Goal: Task Accomplishment & Management: Manage account settings

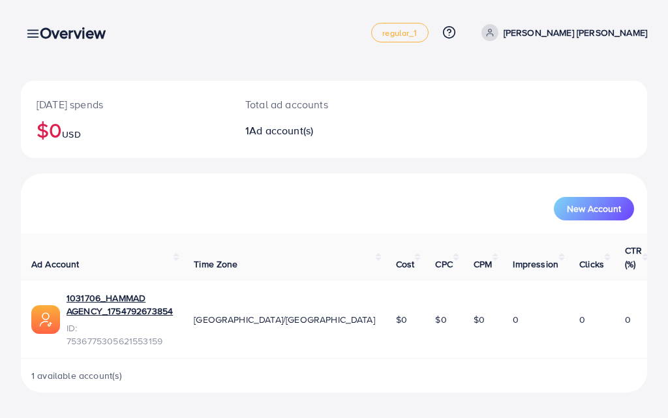
click at [32, 31] on div "Overview" at bounding box center [77, 32] width 97 height 19
click at [31, 33] on div "Overview" at bounding box center [77, 32] width 97 height 19
click at [29, 41] on div "Overview" at bounding box center [77, 32] width 97 height 19
click at [33, 31] on div "Overview" at bounding box center [77, 32] width 97 height 19
click at [31, 30] on div "Overview" at bounding box center [77, 32] width 97 height 19
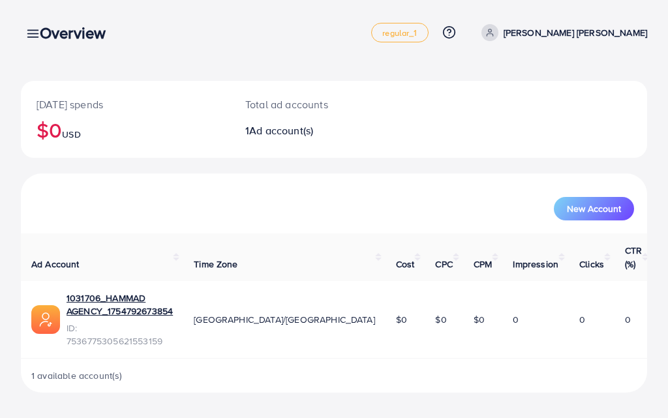
click at [29, 32] on div "Overview" at bounding box center [77, 32] width 97 height 19
drag, startPoint x: 31, startPoint y: 31, endPoint x: 41, endPoint y: 45, distance: 17.2
click at [31, 35] on div "Overview" at bounding box center [77, 32] width 97 height 19
click at [31, 33] on div "Overview" at bounding box center [77, 32] width 97 height 19
click at [24, 33] on link at bounding box center [30, 33] width 19 height 16
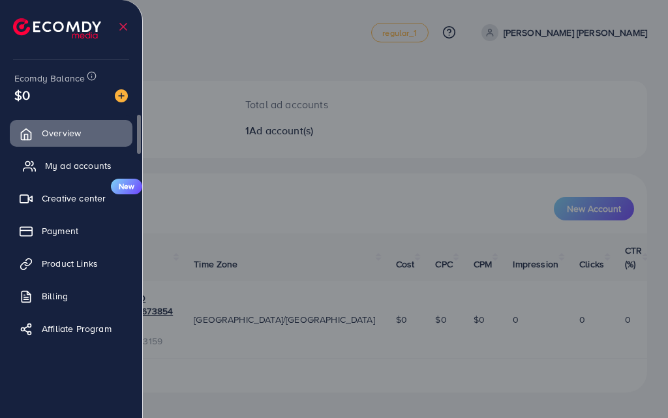
click at [92, 166] on span "My ad accounts" at bounding box center [78, 165] width 67 height 13
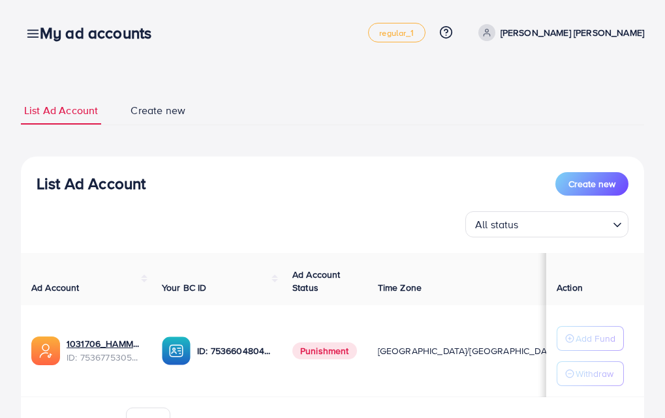
click at [34, 32] on div "My ad accounts" at bounding box center [100, 32] width 143 height 19
click at [26, 31] on icon at bounding box center [33, 34] width 14 height 14
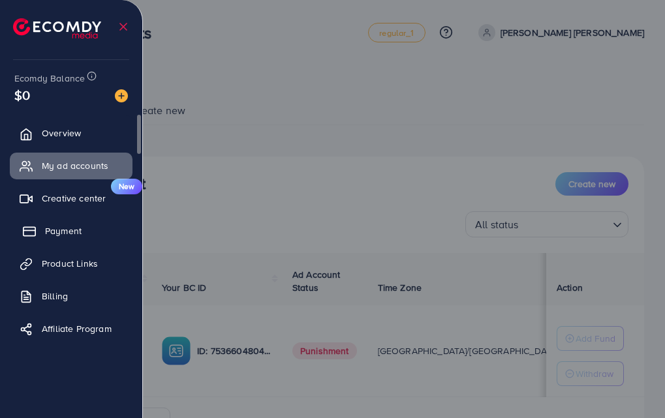
click at [83, 226] on link "Payment" at bounding box center [71, 231] width 123 height 26
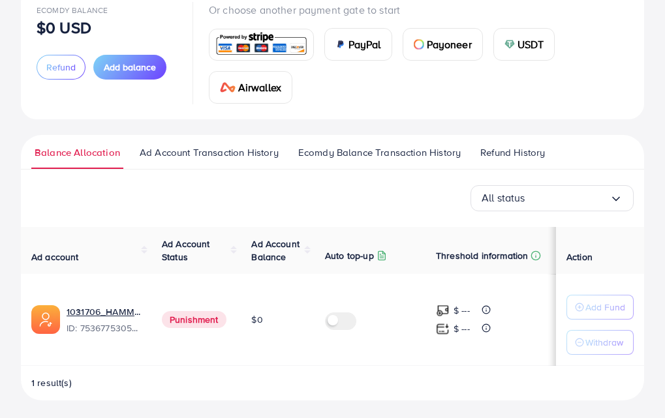
scroll to position [98, 0]
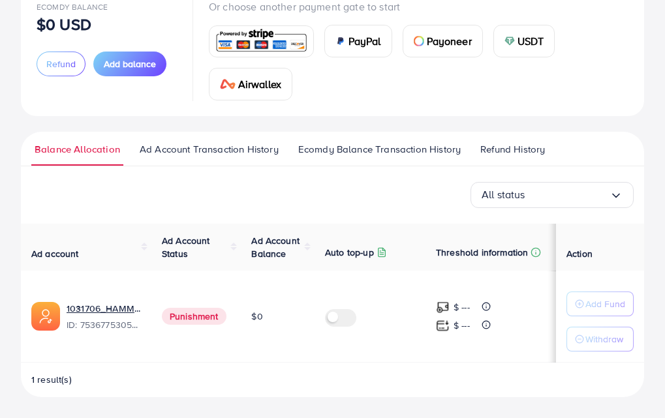
click at [512, 151] on span "Refund History" at bounding box center [512, 149] width 65 height 14
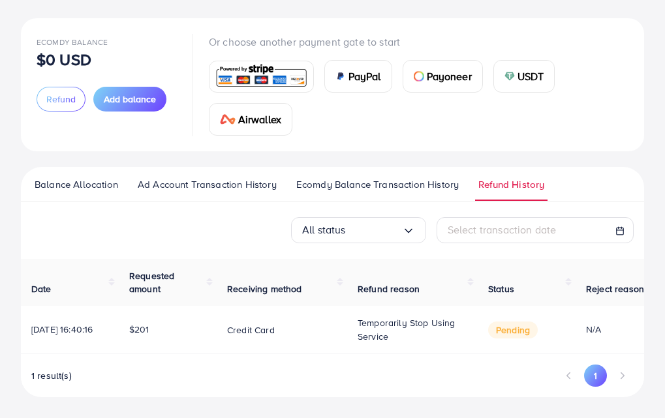
scroll to position [66, 0]
drag, startPoint x: 385, startPoint y: 349, endPoint x: 459, endPoint y: 337, distance: 74.6
click at [459, 337] on td "Temporarily stop using service" at bounding box center [412, 330] width 130 height 48
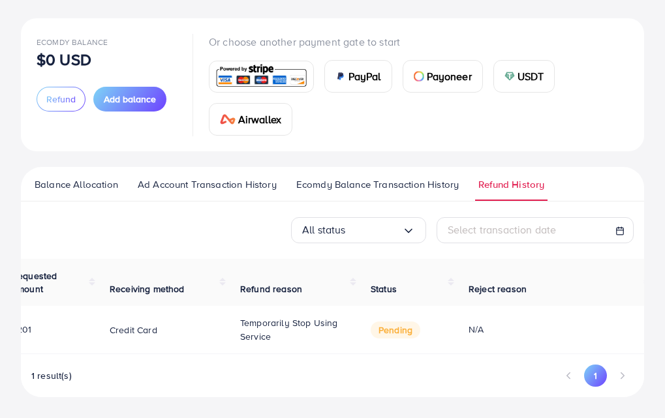
scroll to position [0, 127]
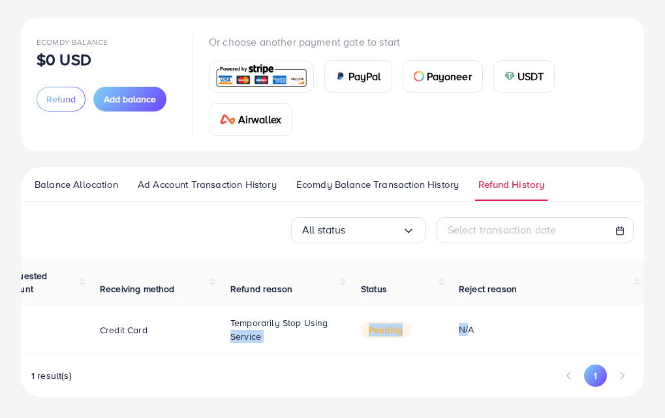
drag, startPoint x: 464, startPoint y: 348, endPoint x: 220, endPoint y: 346, distance: 244.0
click at [220, 346] on tr "[DATE] 16:40:16 $201 Credit card Temporarily stop using service pending N/A" at bounding box center [269, 330] width 750 height 48
click at [351, 217] on div "All status Loading..." at bounding box center [358, 230] width 135 height 26
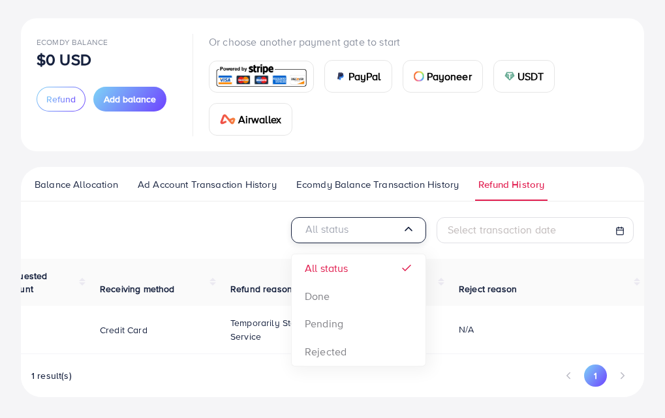
click at [429, 127] on div "PayPal Payoneer USDT Airwallex" at bounding box center [418, 93] width 419 height 86
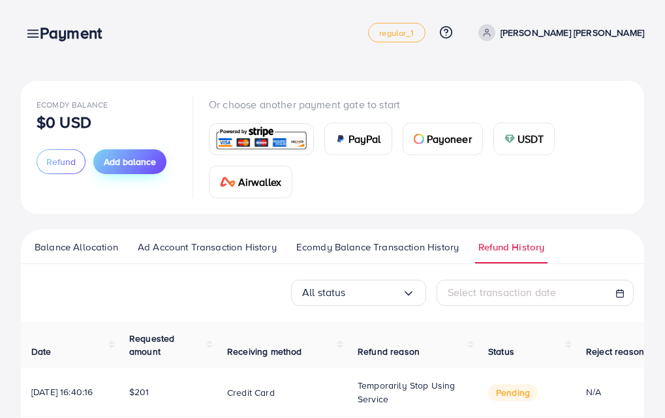
click at [110, 159] on span "Add balance" at bounding box center [130, 161] width 52 height 13
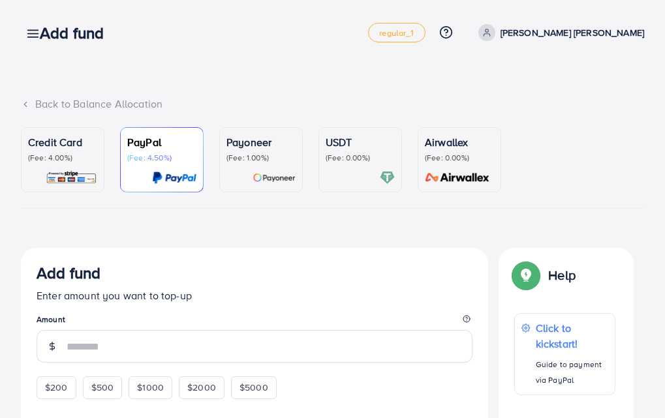
click at [87, 145] on p "Credit Card" at bounding box center [62, 142] width 69 height 16
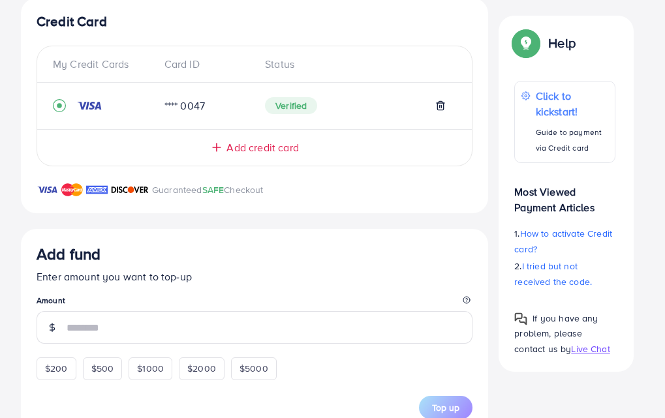
scroll to position [326, 0]
